Goal: Information Seeking & Learning: Find specific fact

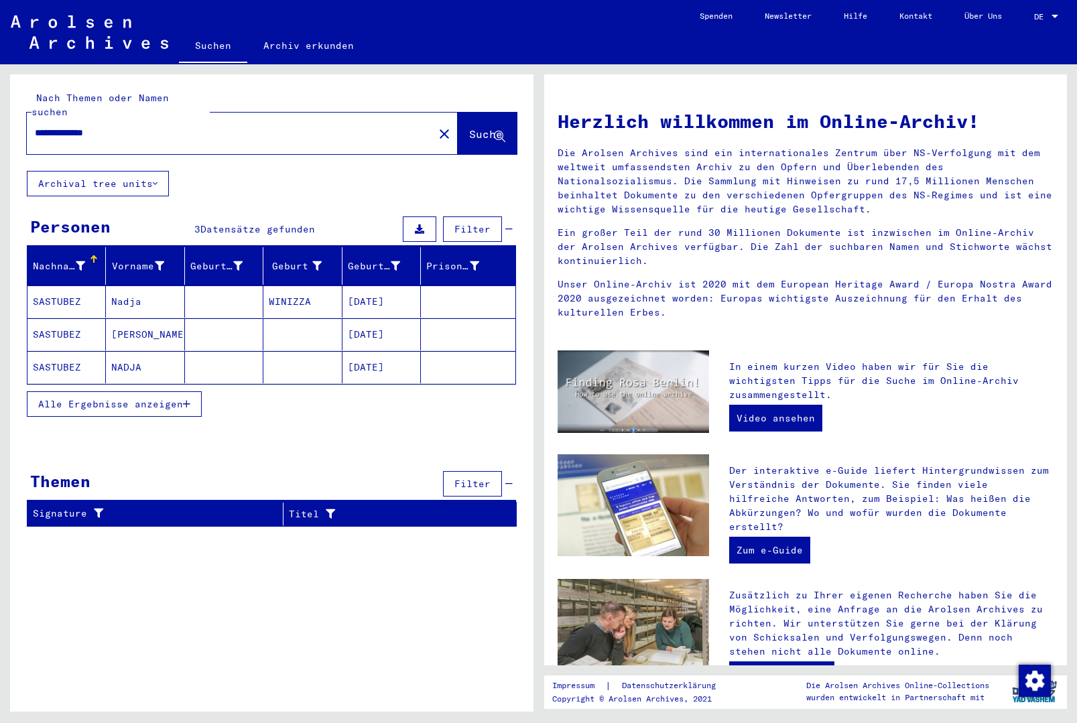
scroll to position [1, 0]
click at [68, 290] on mat-cell "SASTUBEZ" at bounding box center [66, 301] width 78 height 32
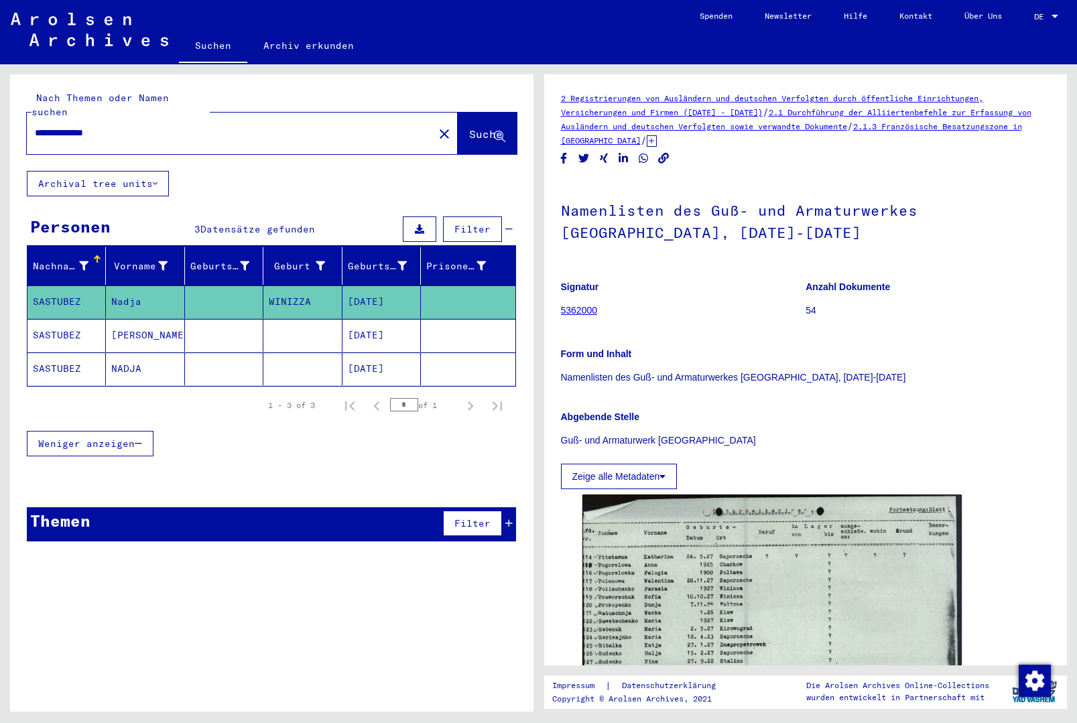
click at [75, 325] on mat-cell "SASTUBEZ" at bounding box center [66, 335] width 78 height 33
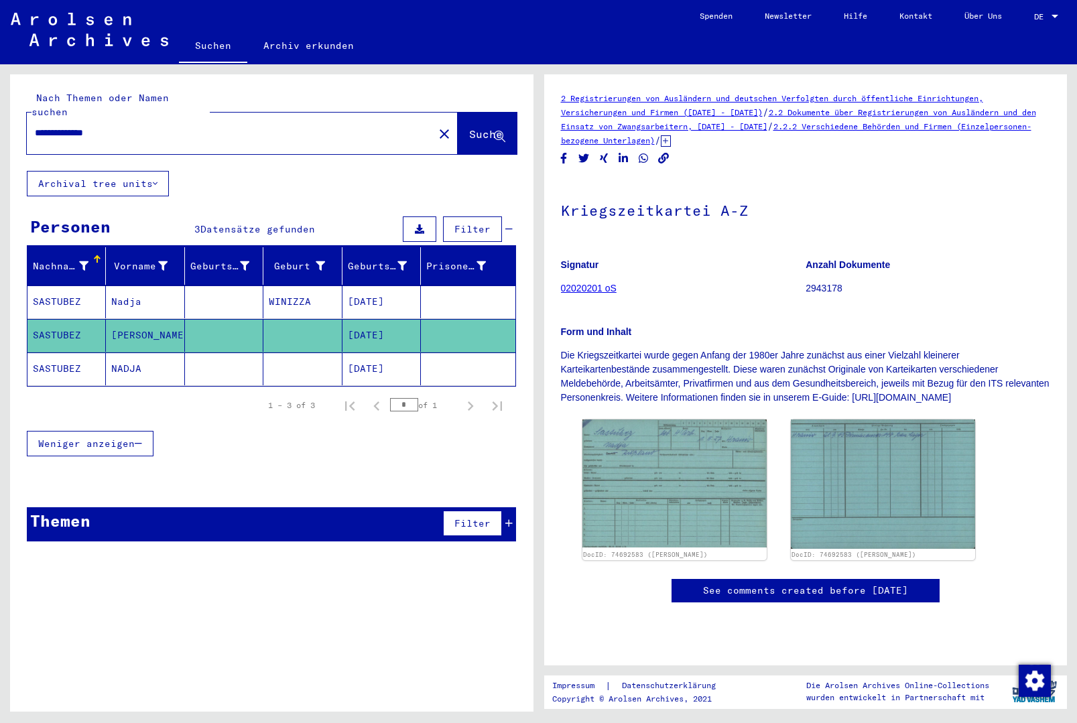
click at [85, 356] on mat-cell "SASTUBEZ" at bounding box center [66, 369] width 78 height 33
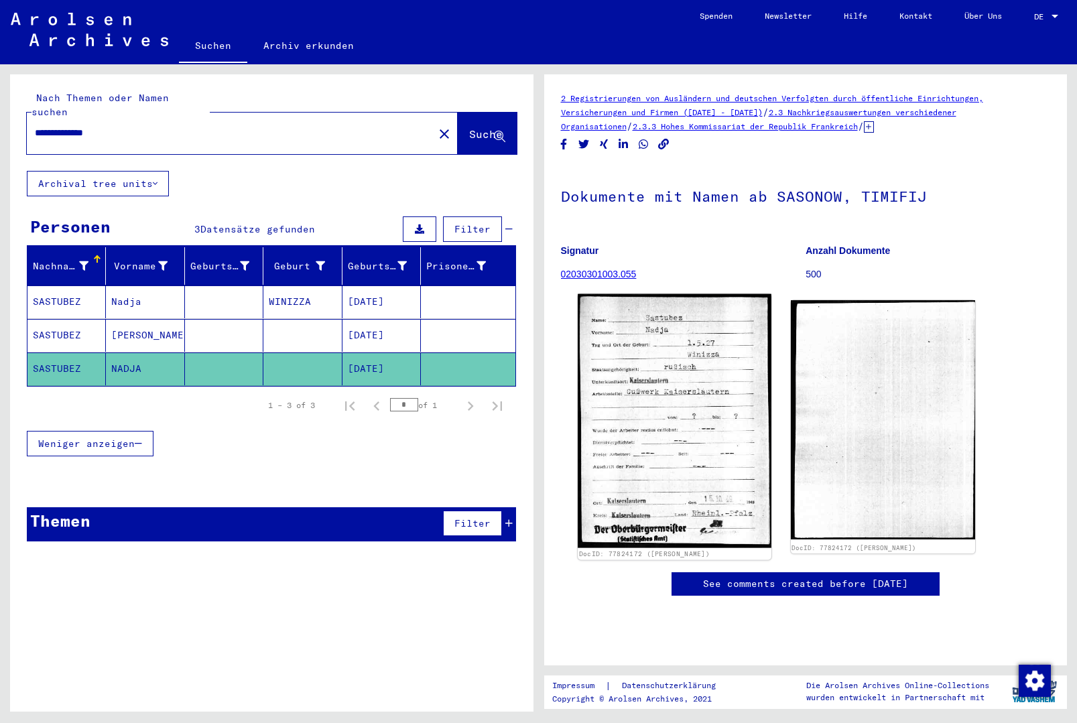
click at [724, 437] on img at bounding box center [675, 421] width 194 height 254
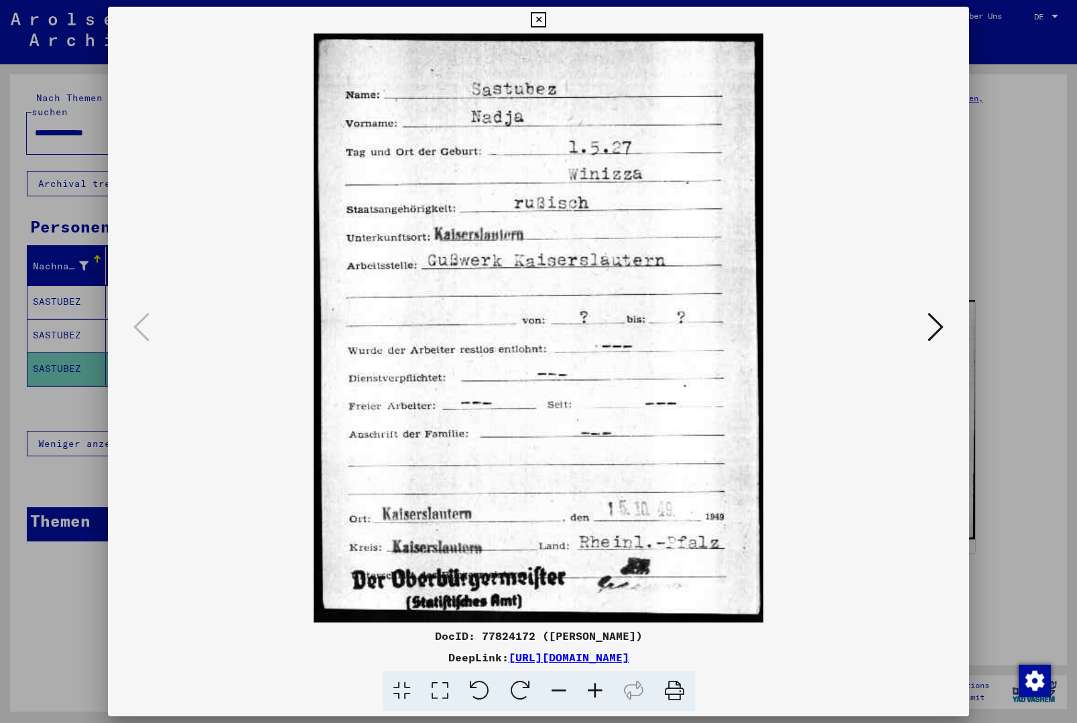
click at [999, 371] on div at bounding box center [538, 361] width 1077 height 723
